Goal: Check status: Check status

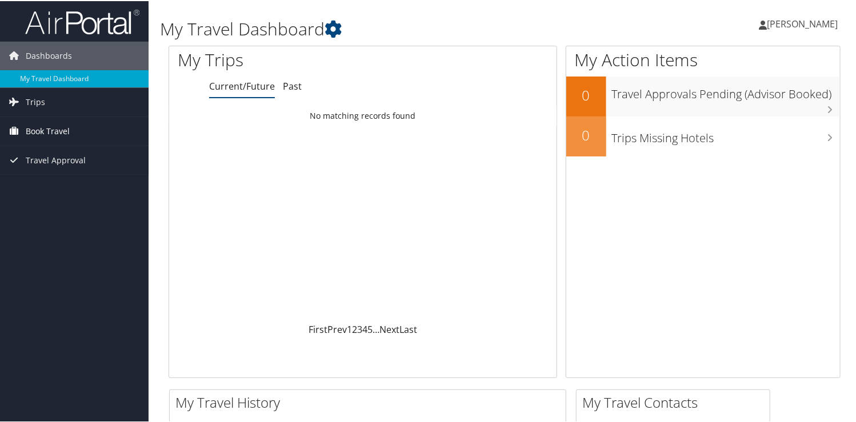
click at [46, 131] on span "Book Travel" at bounding box center [48, 130] width 44 height 29
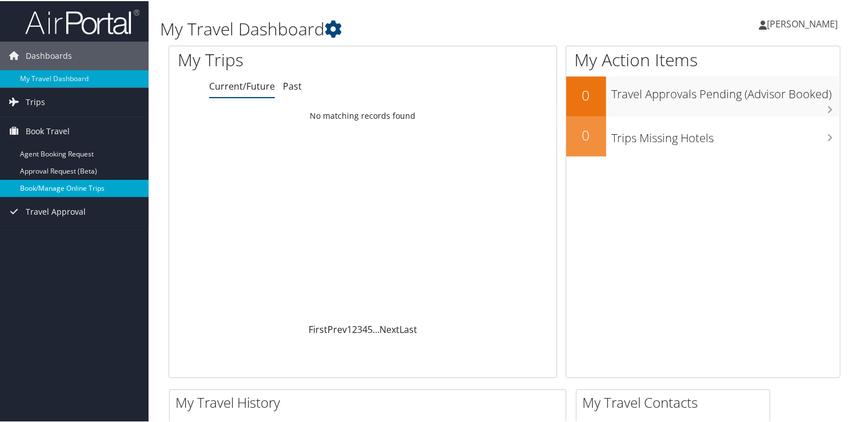
click at [59, 184] on link "Book/Manage Online Trips" at bounding box center [74, 187] width 149 height 17
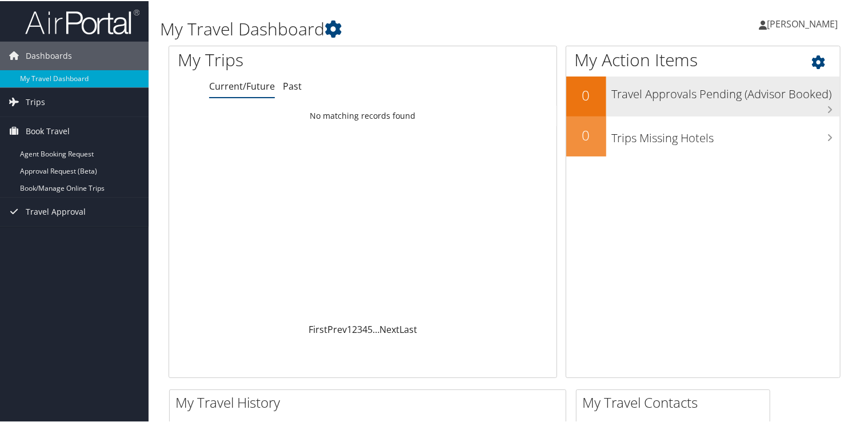
click at [655, 99] on h3 "Travel Approvals Pending (Advisor Booked)" at bounding box center [726, 90] width 228 height 22
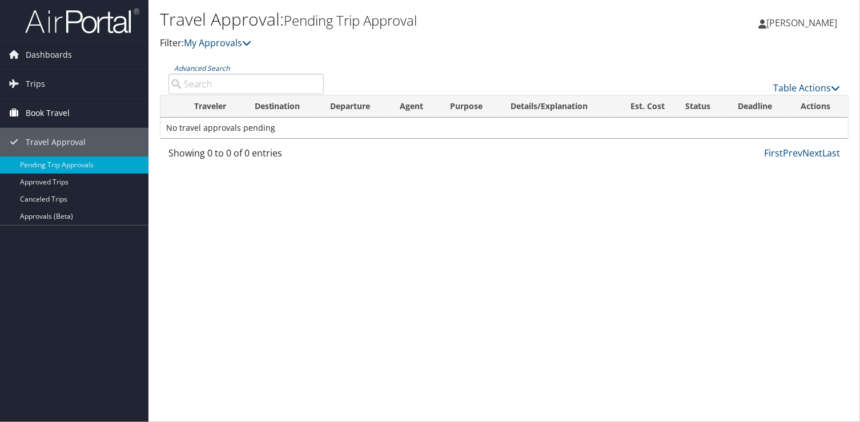
click at [48, 114] on span "Book Travel" at bounding box center [48, 113] width 44 height 29
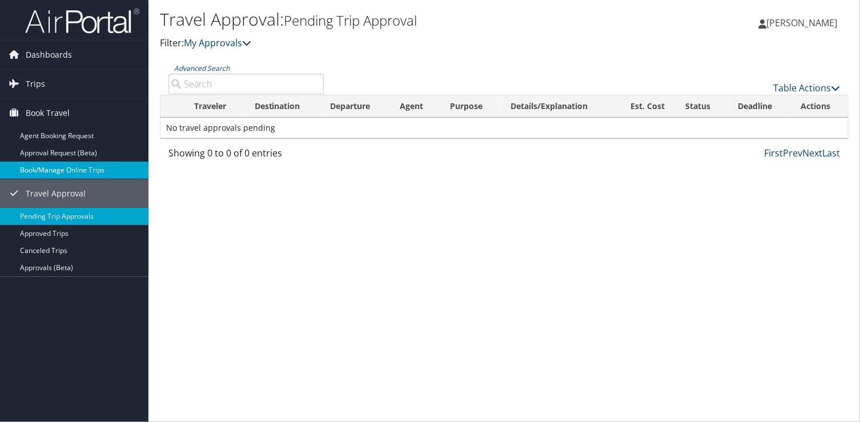
click at [52, 171] on link "Book/Manage Online Trips" at bounding box center [74, 170] width 149 height 17
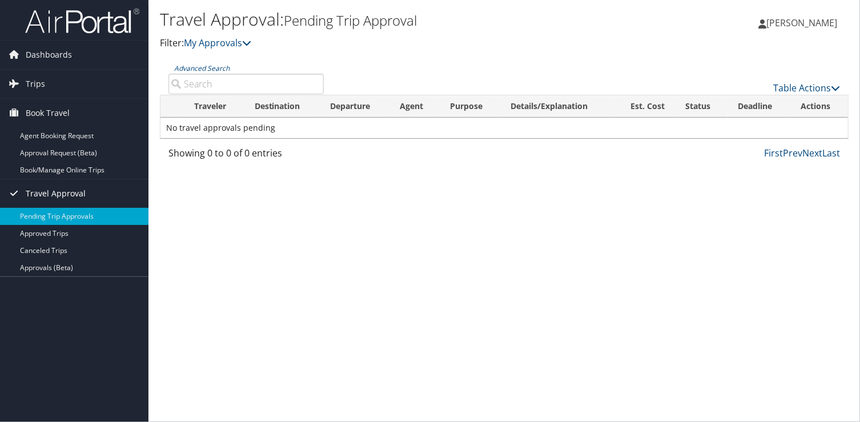
click at [65, 193] on span "Travel Approval" at bounding box center [56, 193] width 60 height 29
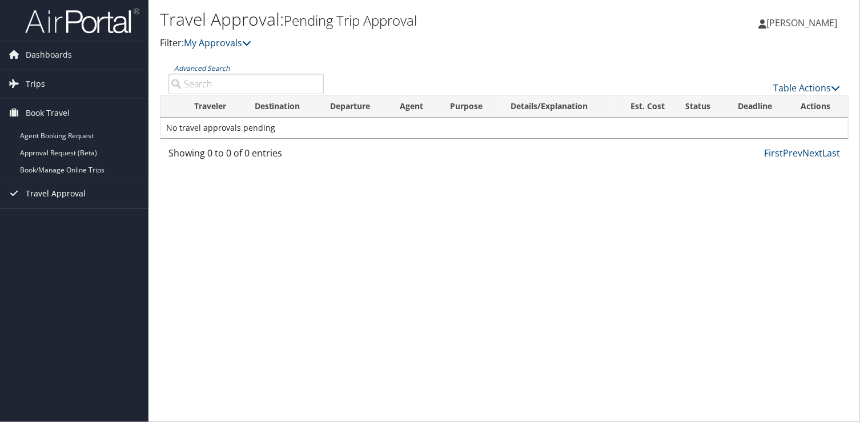
click at [63, 191] on span "Travel Approval" at bounding box center [56, 193] width 60 height 29
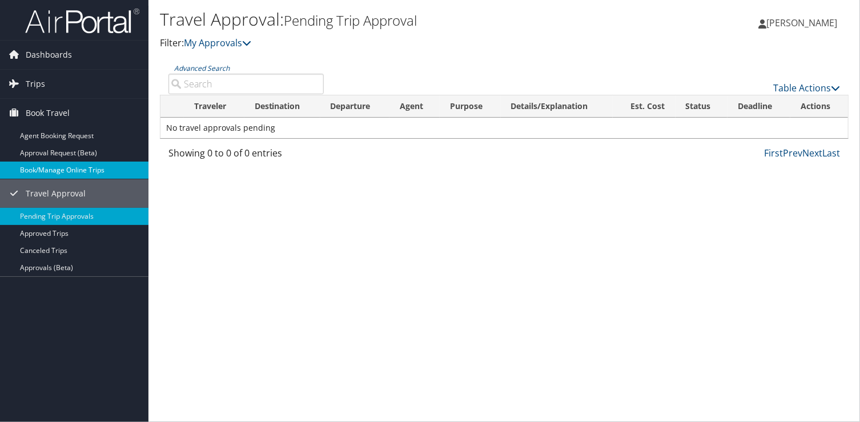
click at [62, 170] on link "Book/Manage Online Trips" at bounding box center [74, 170] width 149 height 17
click at [39, 83] on span "Trips" at bounding box center [35, 84] width 19 height 29
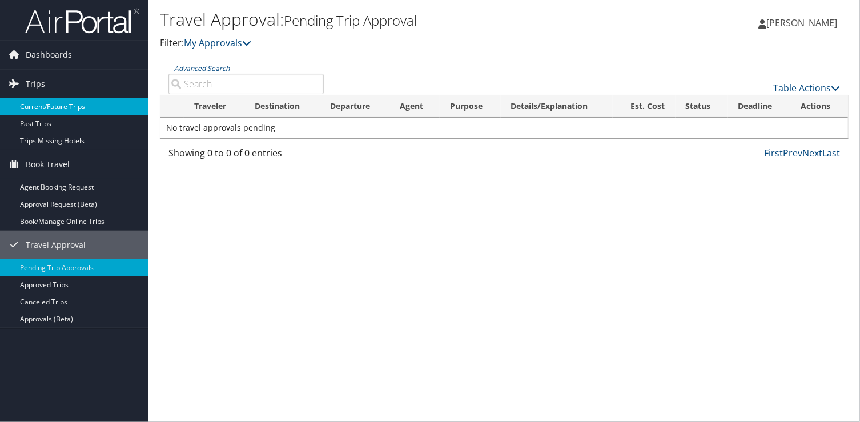
click at [54, 109] on link "Current/Future Trips" at bounding box center [74, 106] width 149 height 17
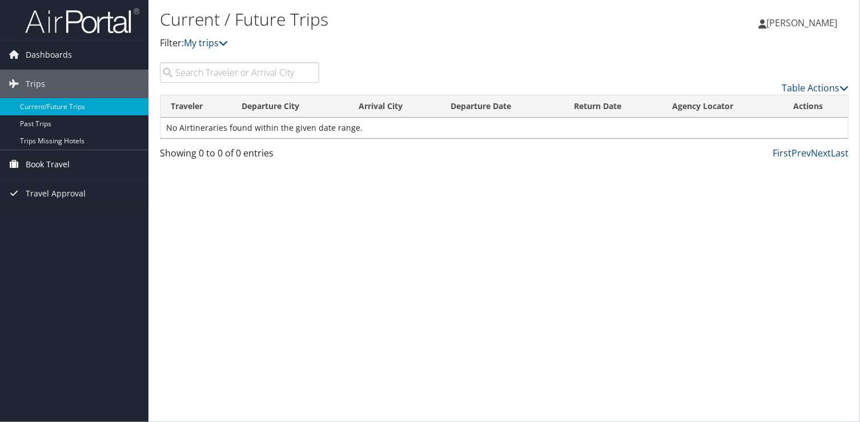
click at [61, 159] on span "Book Travel" at bounding box center [48, 164] width 44 height 29
click at [68, 244] on span "Travel Approval" at bounding box center [56, 245] width 60 height 29
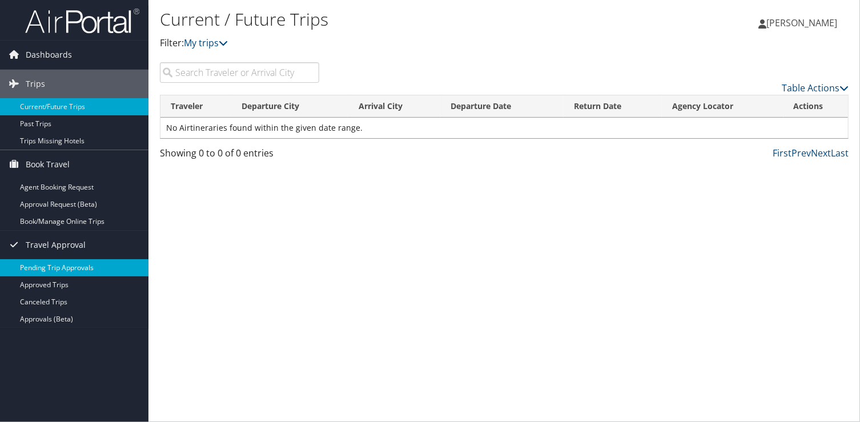
click at [75, 267] on link "Pending Trip Approvals" at bounding box center [74, 267] width 149 height 17
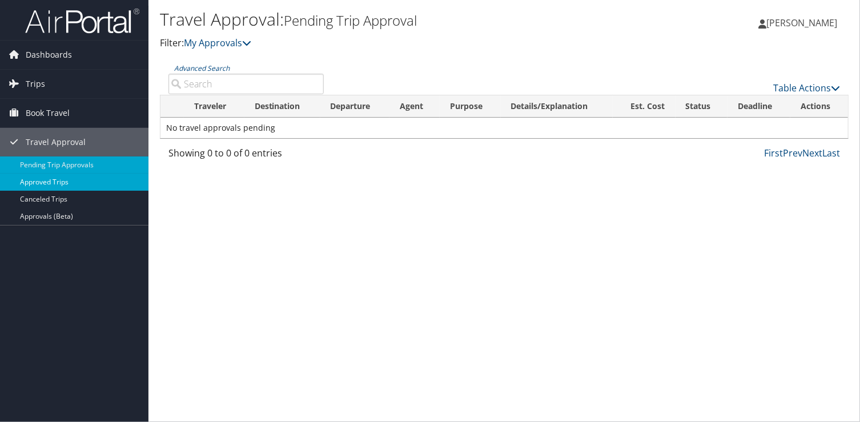
click at [70, 182] on link "Approved Trips" at bounding box center [74, 182] width 149 height 17
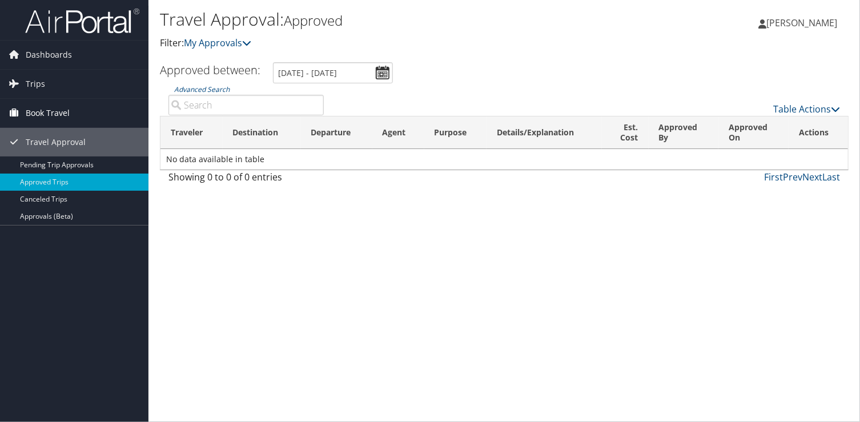
click at [56, 116] on span "Book Travel" at bounding box center [48, 113] width 44 height 29
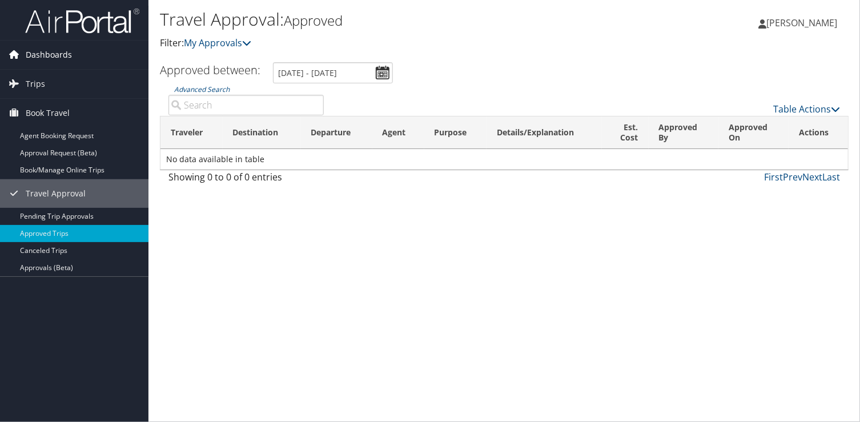
click at [47, 59] on span "Dashboards" at bounding box center [49, 55] width 46 height 29
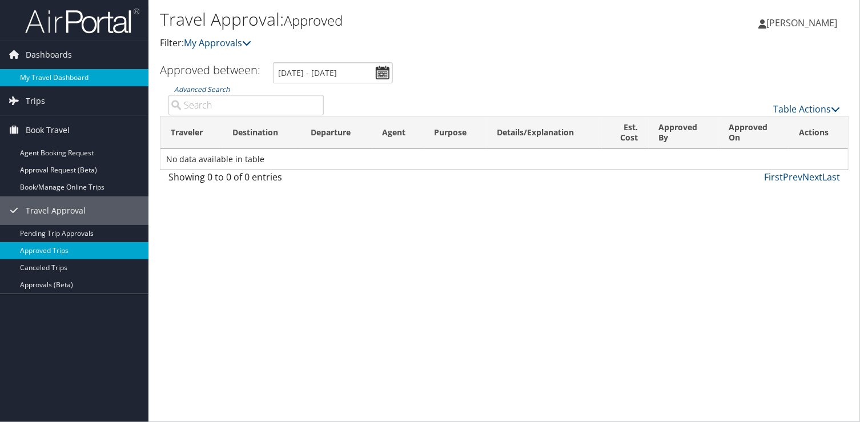
click at [49, 77] on link "My Travel Dashboard" at bounding box center [74, 77] width 149 height 17
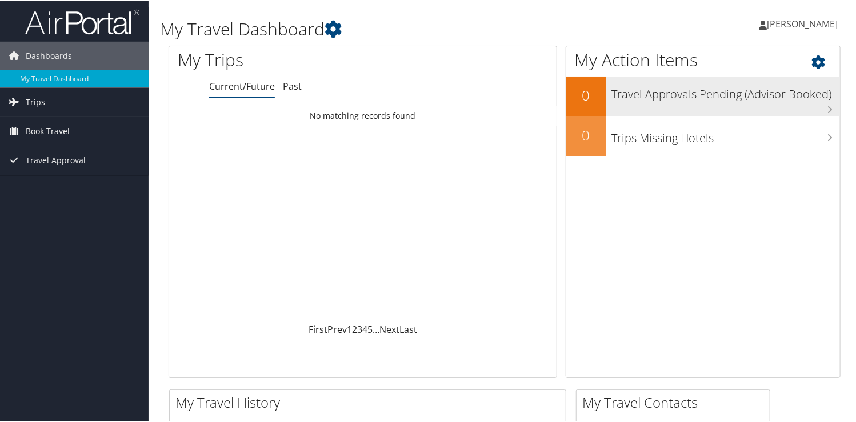
click at [659, 91] on h3 "Travel Approvals Pending (Advisor Booked)" at bounding box center [726, 90] width 228 height 22
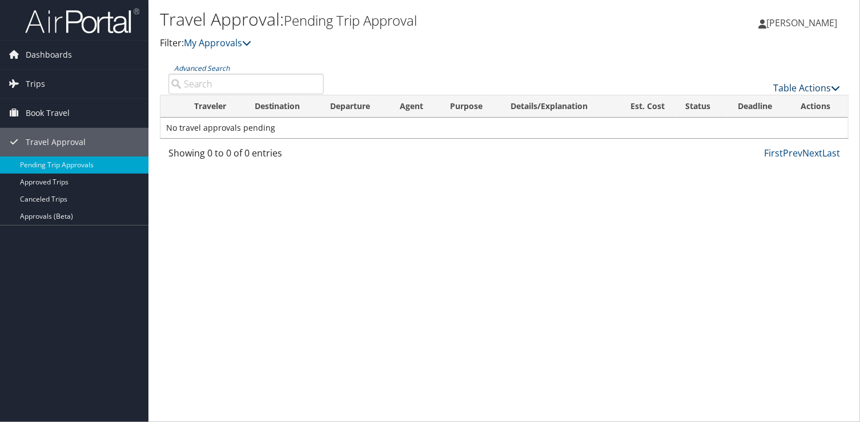
click at [776, 86] on link "Table Actions" at bounding box center [806, 88] width 67 height 13
